Goal: Complete application form

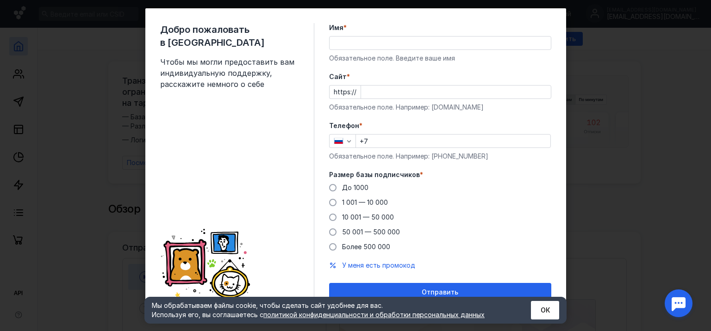
scroll to position [23, 0]
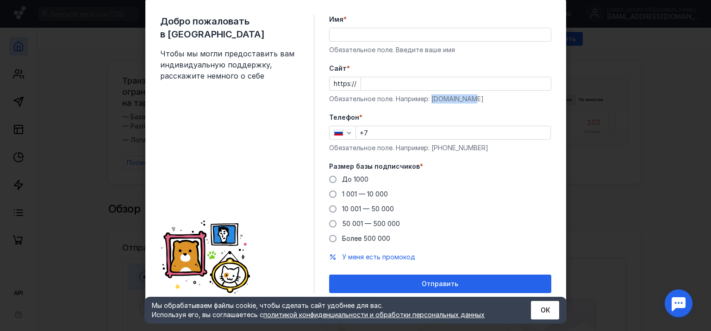
drag, startPoint x: 427, startPoint y: 101, endPoint x: 472, endPoint y: 99, distance: 44.5
click at [472, 99] on div "Обязательное поле. Например: [DOMAIN_NAME]" at bounding box center [440, 98] width 222 height 9
copy div "[DOMAIN_NAME]"
click at [374, 83] on input "Cайт *" at bounding box center [456, 83] width 190 height 13
paste input "[DOMAIN_NAME]"
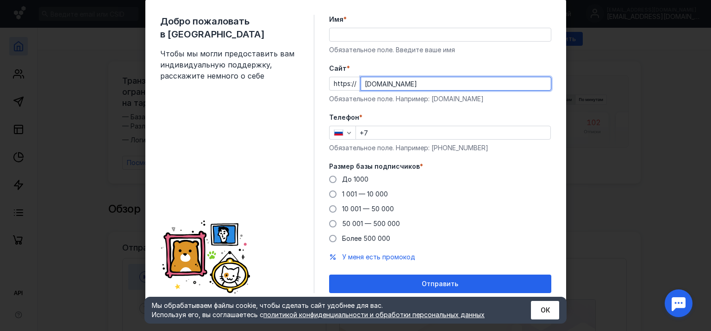
type input "[DOMAIN_NAME]"
click at [357, 35] on input "Имя *" at bounding box center [439, 34] width 221 height 13
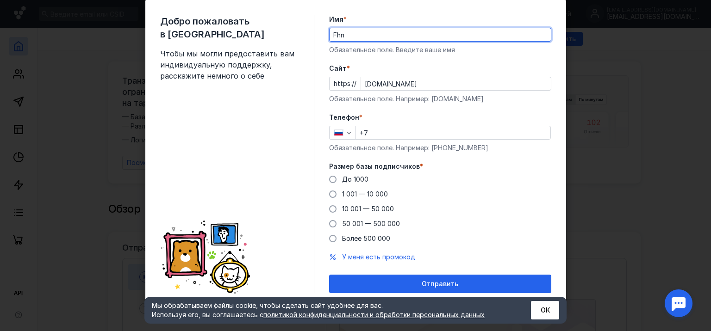
type input "Fhnt"
type input "F"
type input "Артем"
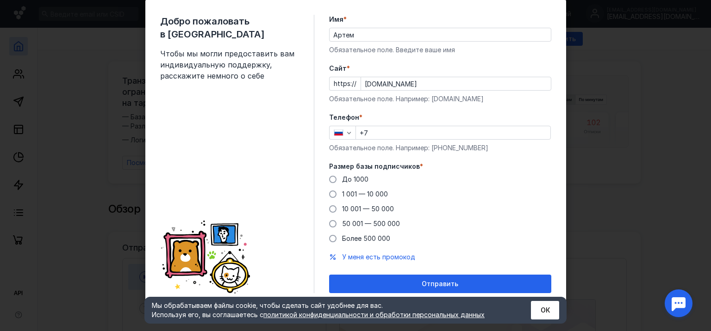
click at [341, 186] on div "До [DATE] 1 001 — 10 000 10 001 — 50 000 50 001 — 500 000 Более 500 000" at bounding box center [440, 209] width 222 height 68
click at [342, 183] on div "До 1000" at bounding box center [355, 179] width 26 height 9
click at [0, 0] on input "До 1000" at bounding box center [0, 0] width 0 height 0
click at [382, 135] on input "+7" at bounding box center [453, 132] width 194 height 13
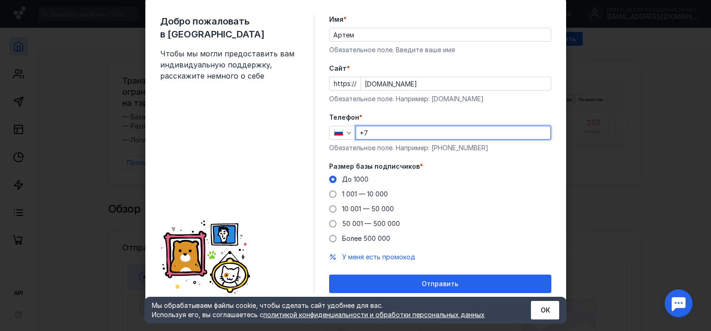
paste input "[PHONE_NUMBER]"
click at [368, 132] on input "[PHONE_NUMBER]" at bounding box center [453, 132] width 194 height 13
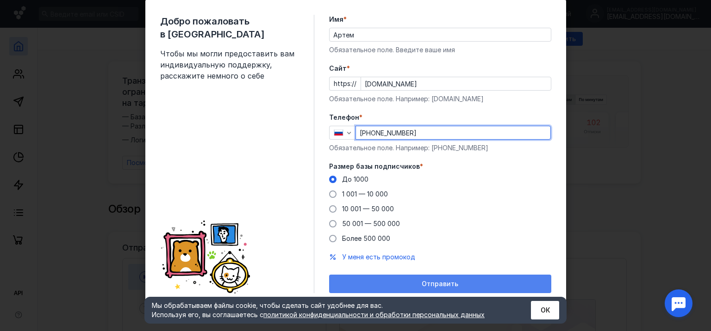
type input "[PHONE_NUMBER]"
click at [407, 280] on div "Отправить" at bounding box center [440, 284] width 213 height 8
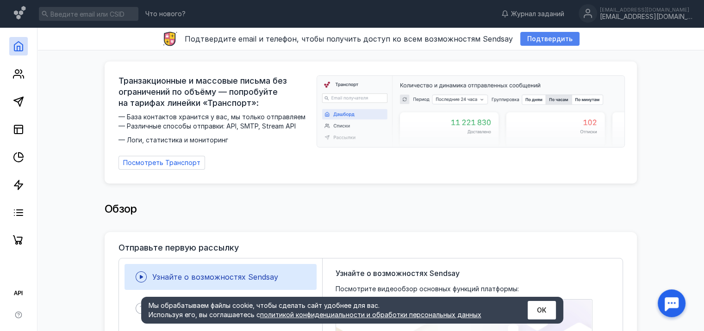
click at [540, 40] on span "Подтвердить" at bounding box center [549, 39] width 45 height 8
